Goal: Task Accomplishment & Management: Complete application form

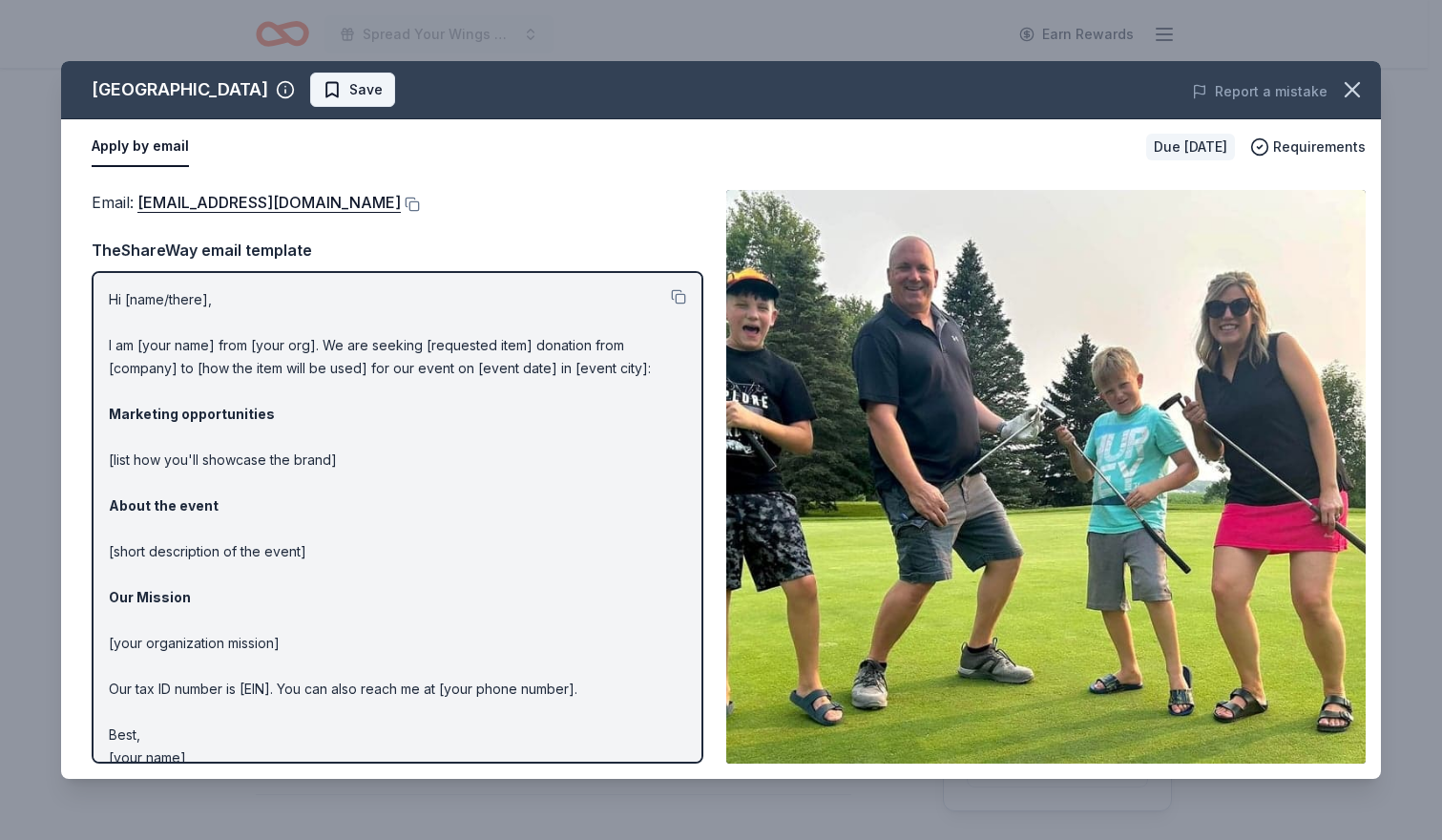
click at [383, 86] on span "Save" at bounding box center [365, 89] width 34 height 23
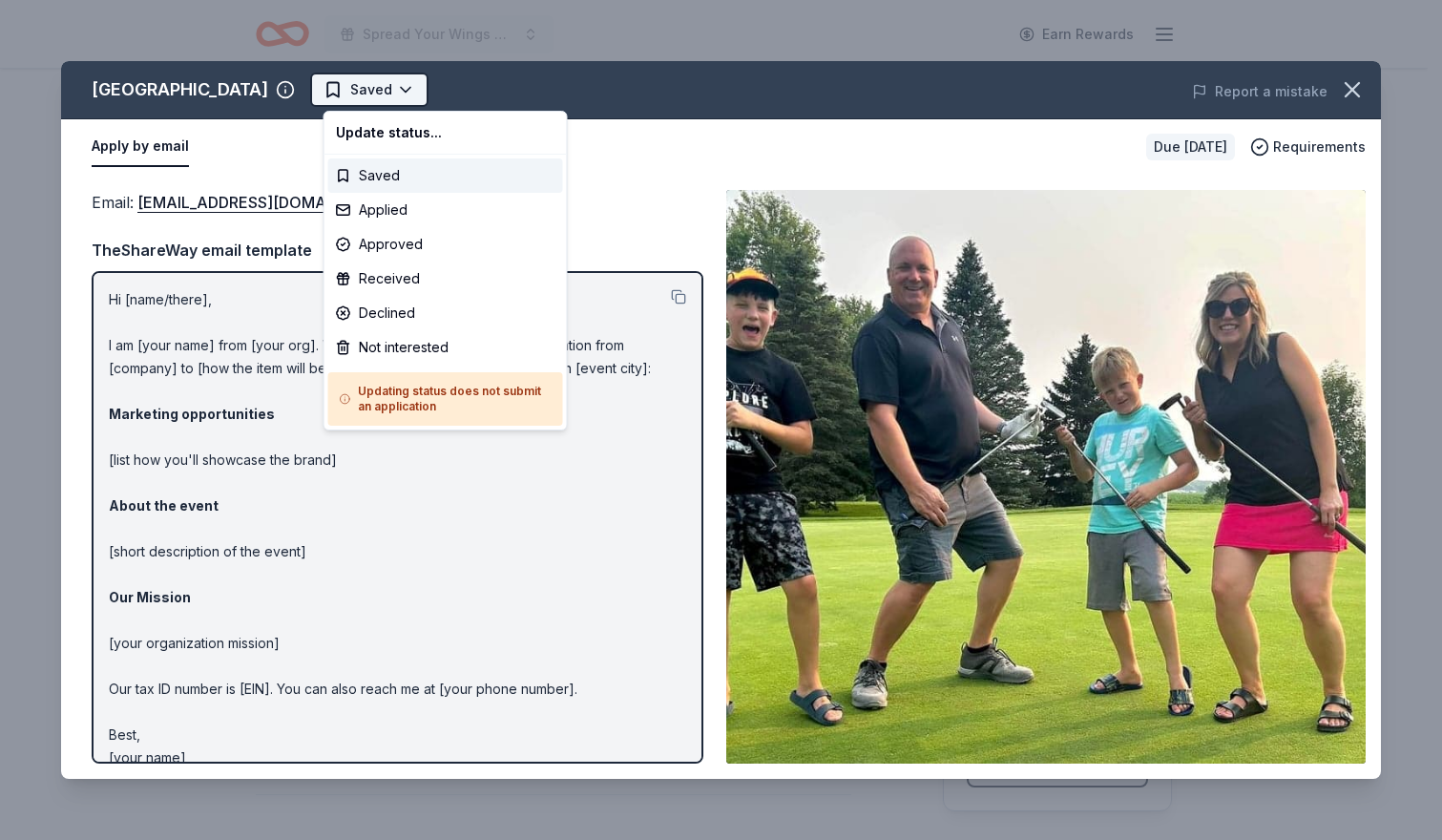
click at [426, 82] on html "Spread Your Wings Gala - The Masked Singer Earn Rewards Due in 28 days Share Mi…" at bounding box center [721, 420] width 1442 height 840
click at [402, 207] on div "Applied" at bounding box center [445, 210] width 235 height 35
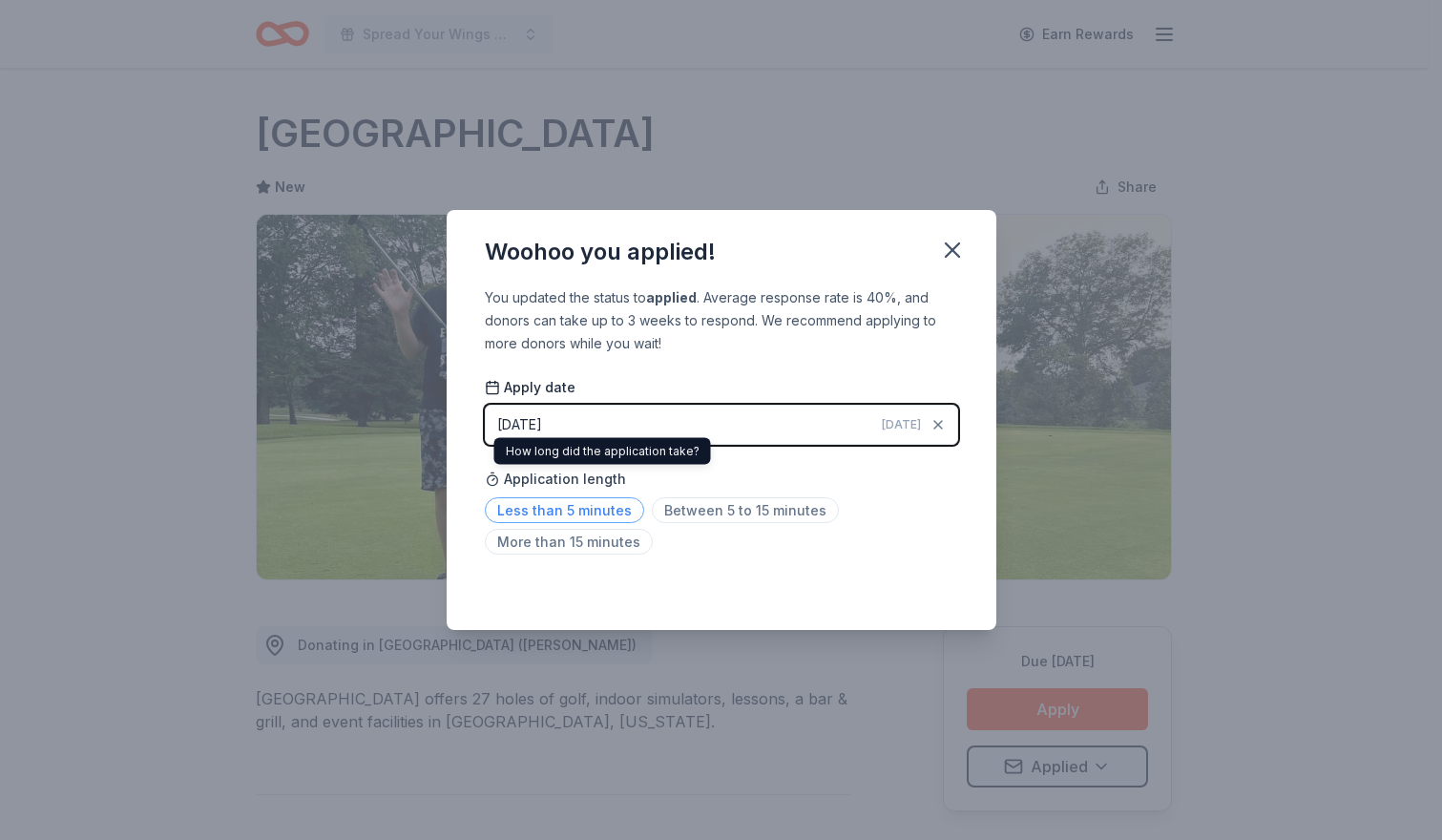
click at [554, 510] on span "Less than 5 minutes" at bounding box center [564, 509] width 160 height 26
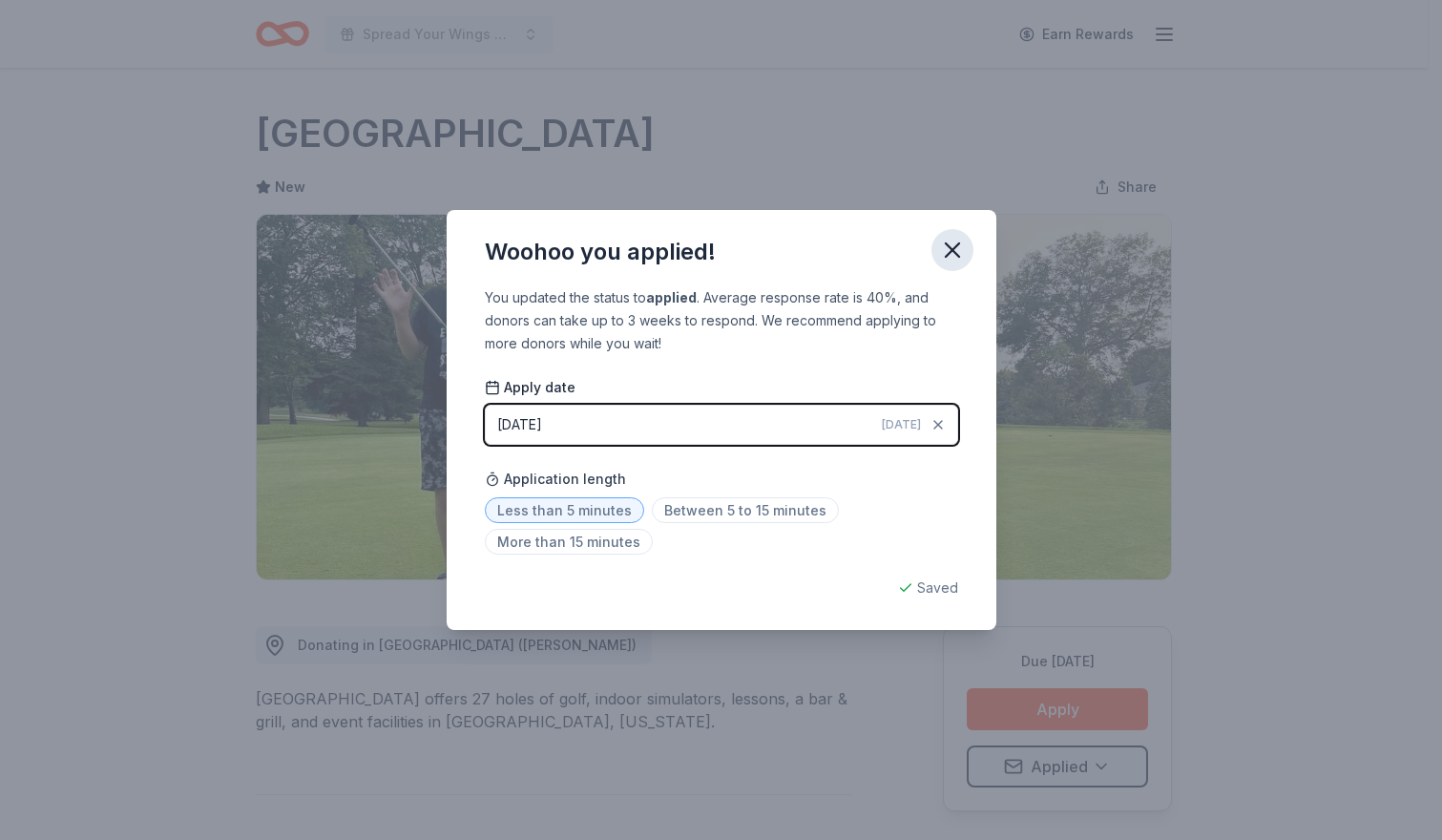
click at [954, 248] on icon "button" at bounding box center [953, 250] width 13 height 13
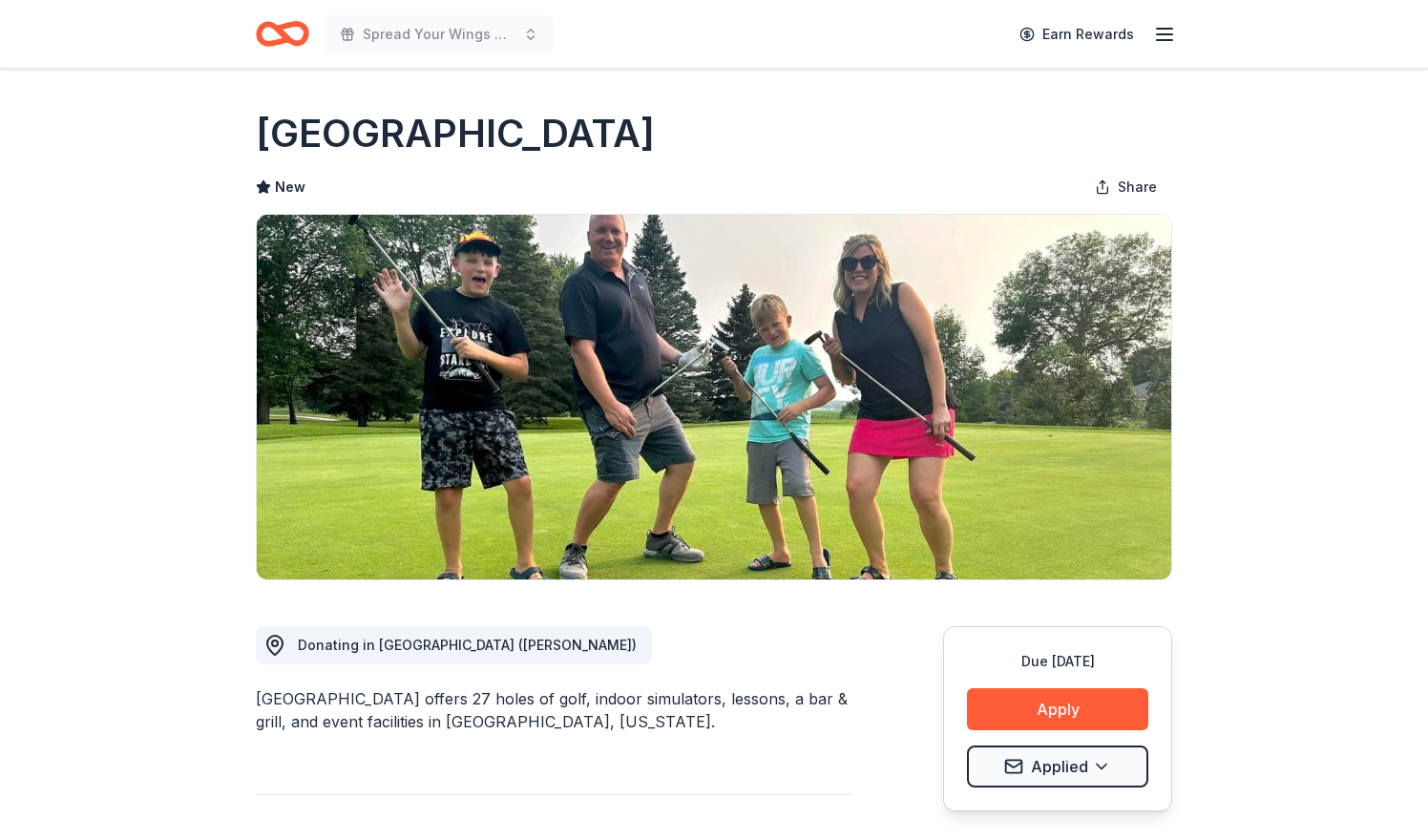
click at [292, 37] on icon "Home" at bounding box center [283, 34] width 54 height 45
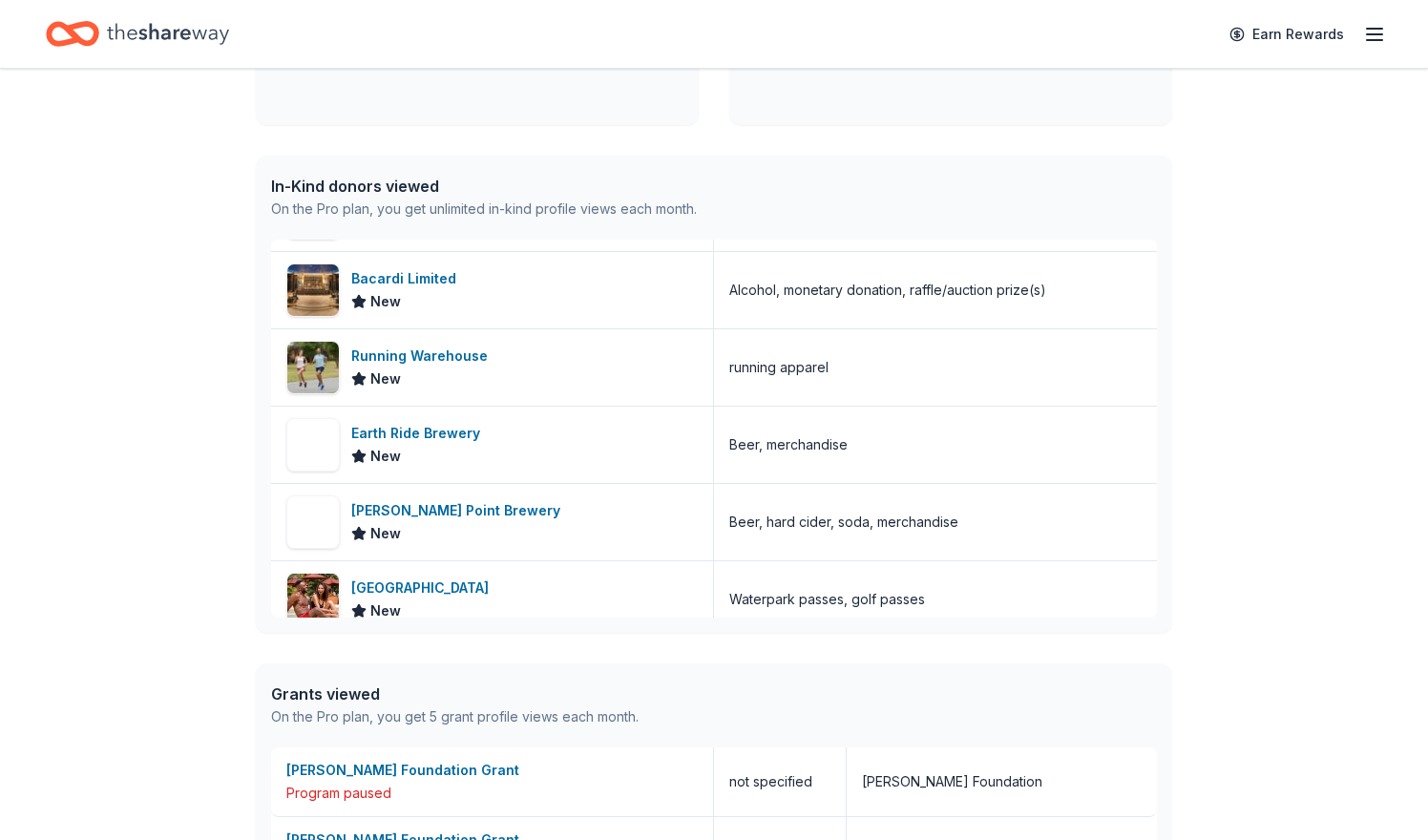
scroll to position [255, 0]
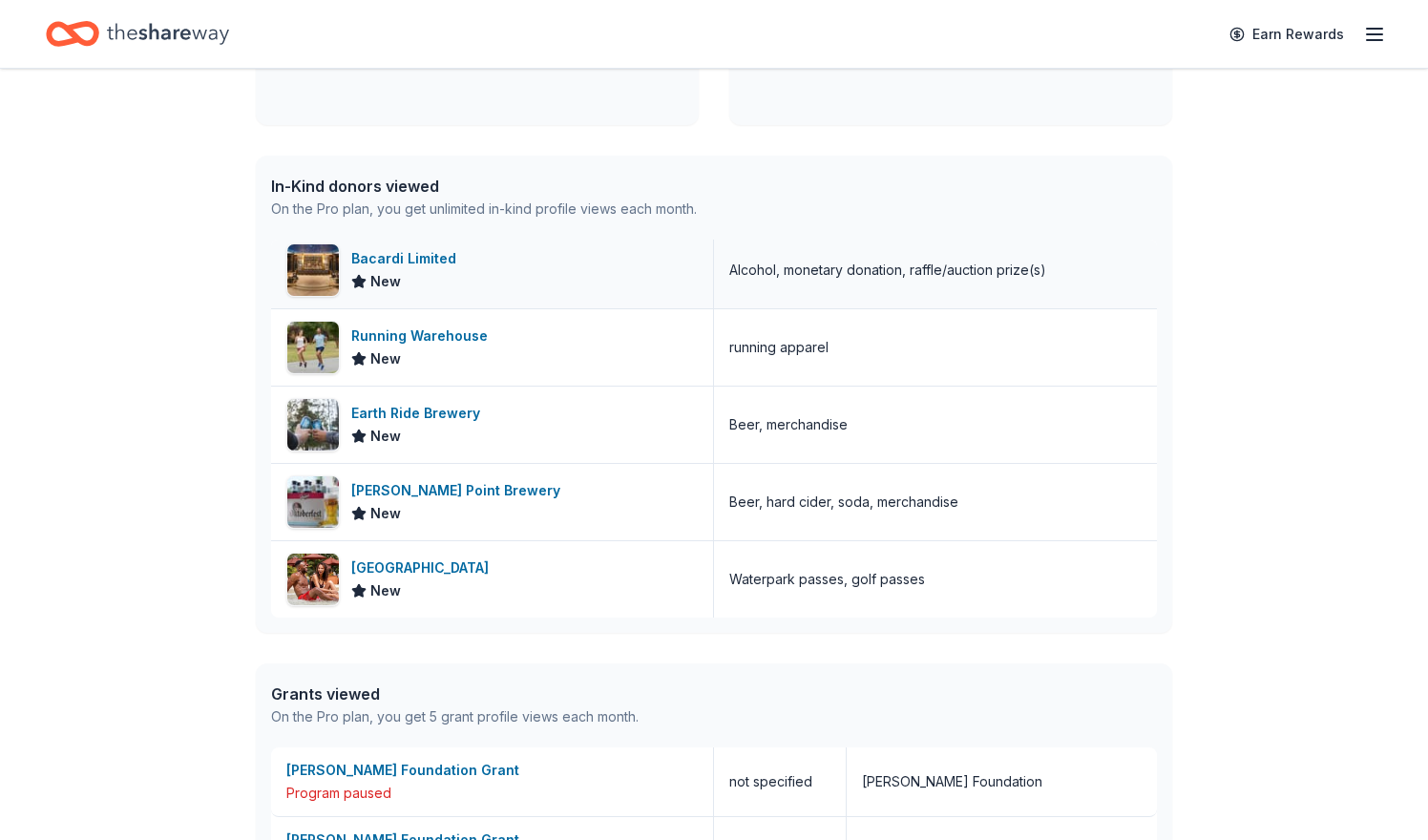
click at [438, 283] on div "New" at bounding box center [407, 282] width 113 height 23
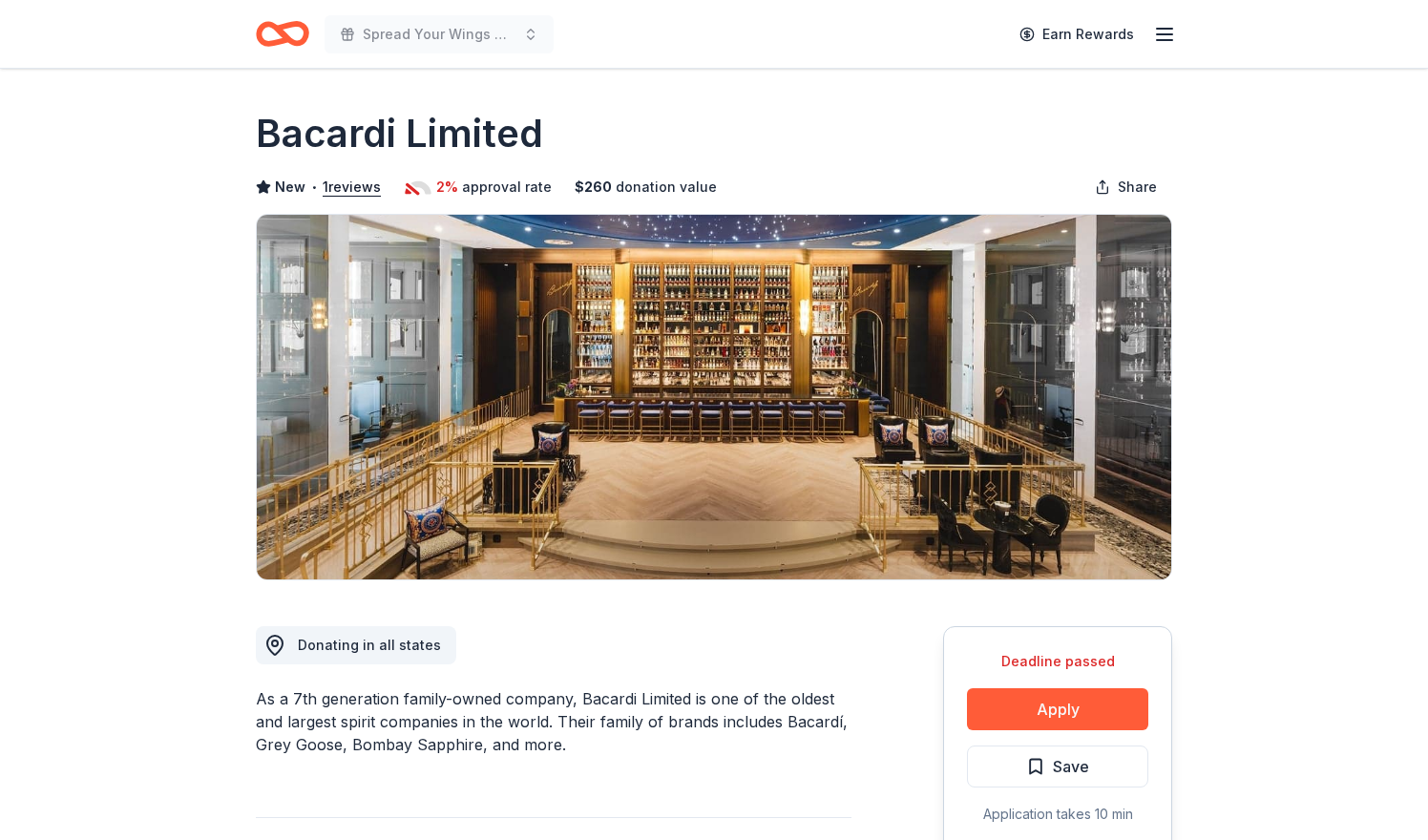
click at [294, 34] on icon "Home" at bounding box center [283, 34] width 54 height 45
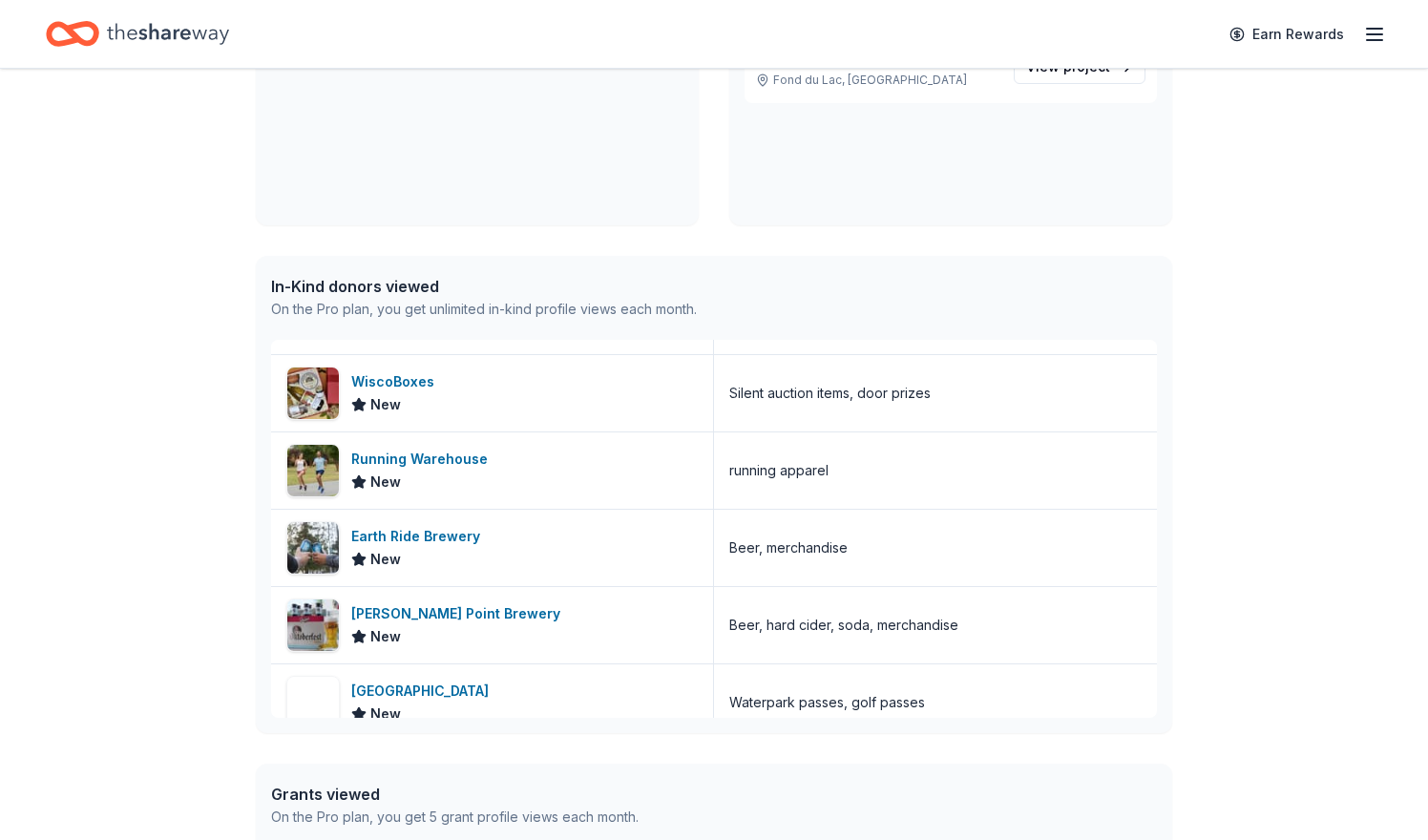
scroll to position [255, 0]
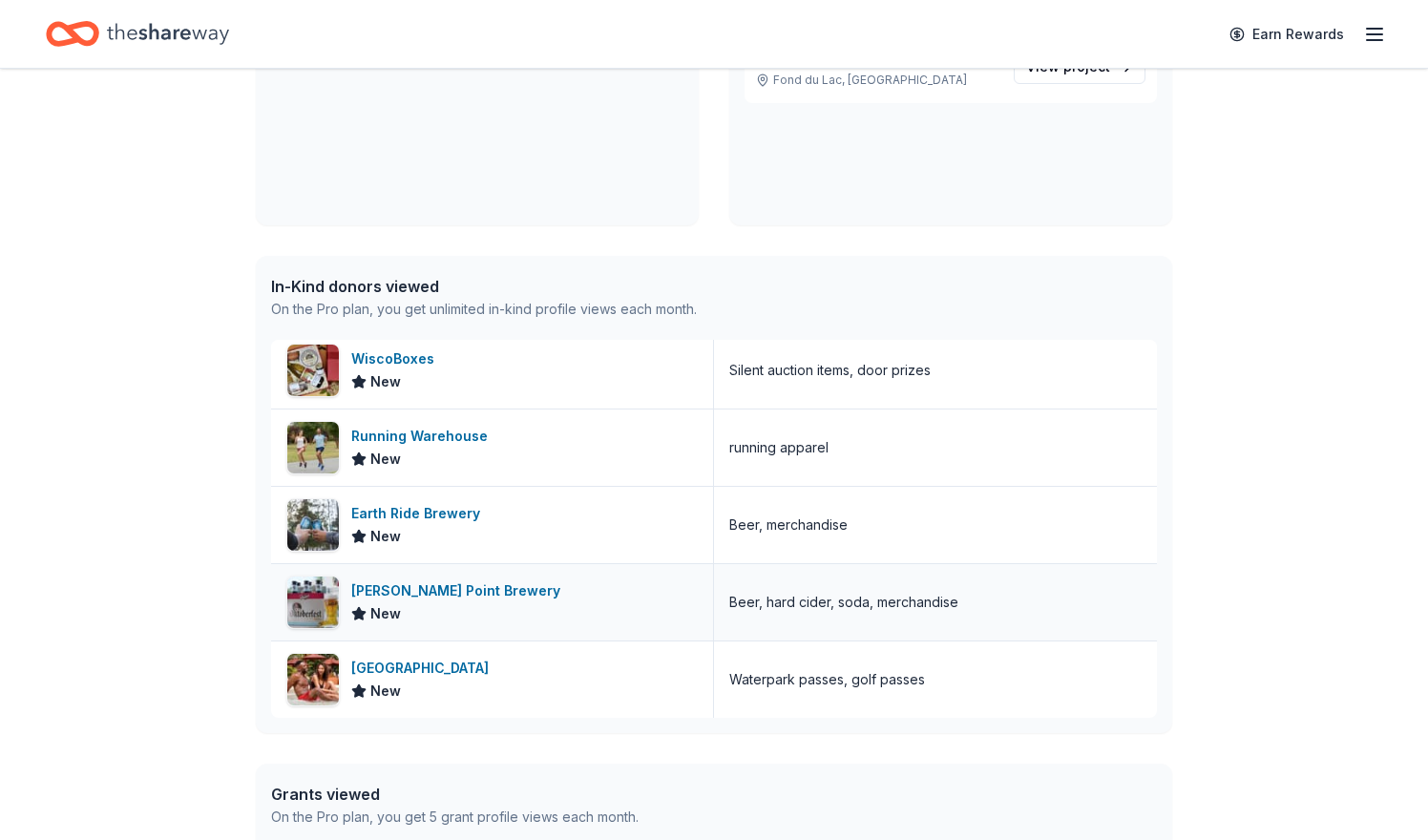
click at [448, 600] on div "[PERSON_NAME] Point Brewery" at bounding box center [459, 591] width 216 height 23
